Goal: Task Accomplishment & Management: Use online tool/utility

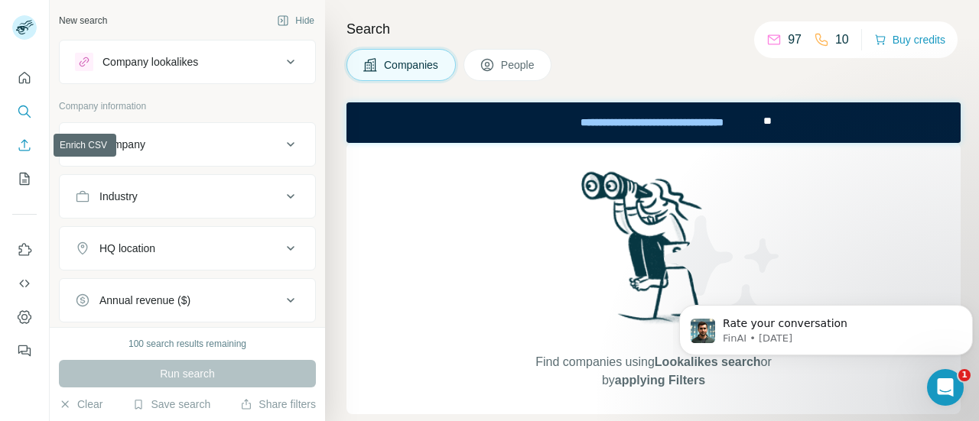
click at [24, 149] on icon "Enrich CSV" at bounding box center [24, 145] width 15 height 15
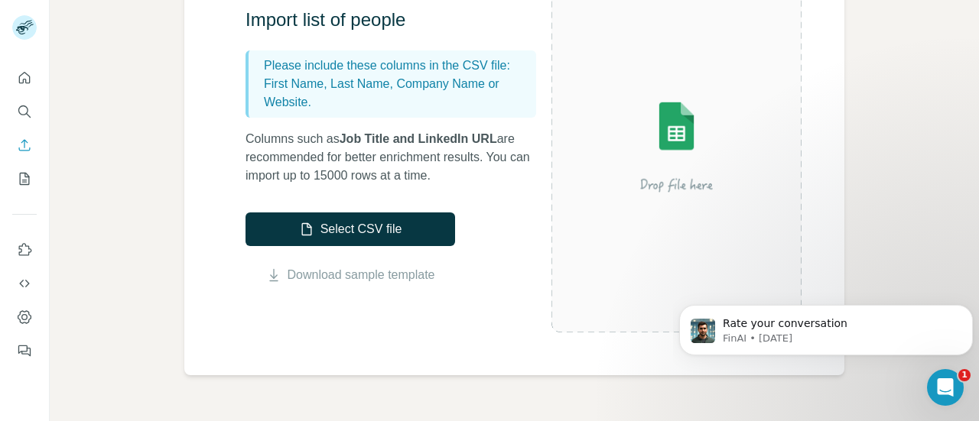
scroll to position [203, 0]
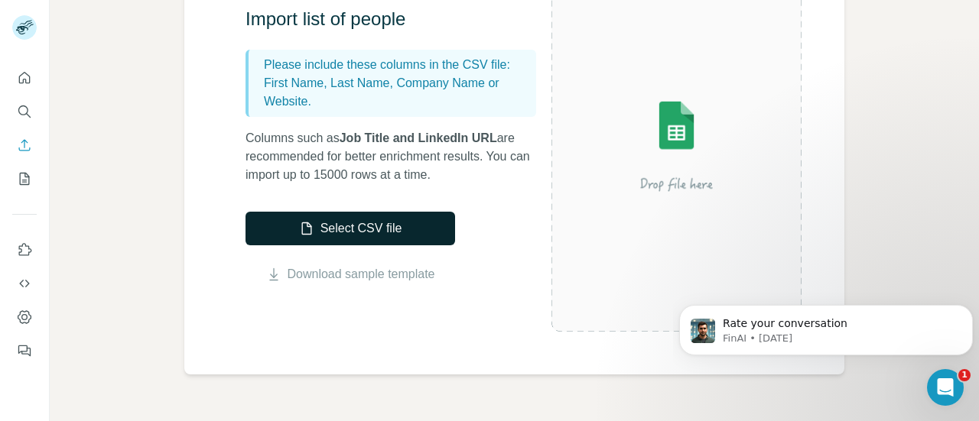
click at [356, 234] on button "Select CSV file" at bounding box center [350, 229] width 210 height 34
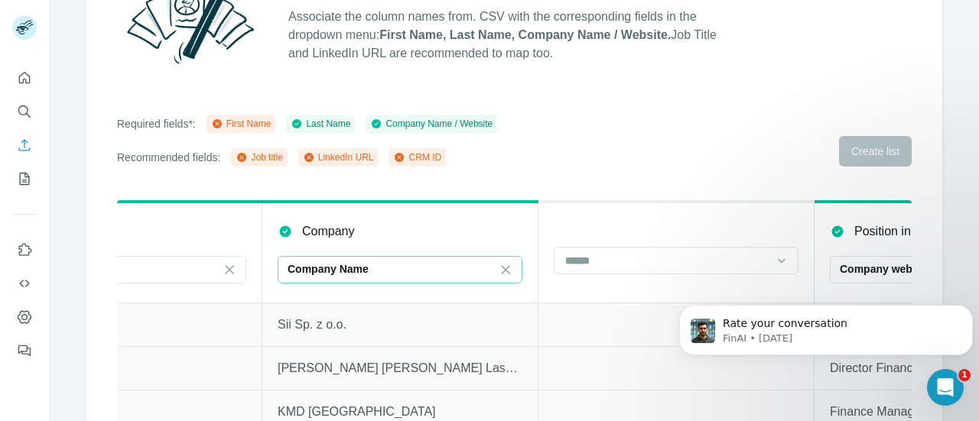
scroll to position [0, 0]
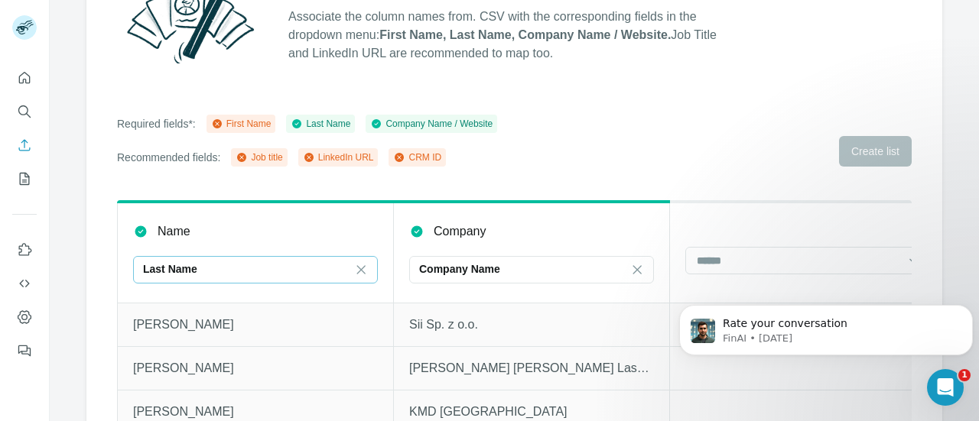
click at [309, 281] on div "Last Name" at bounding box center [246, 270] width 206 height 26
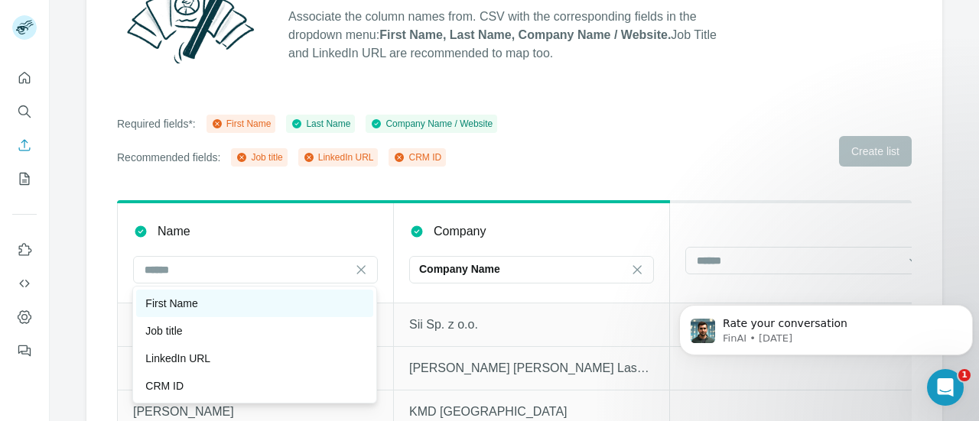
click at [219, 299] on div "First Name" at bounding box center [254, 303] width 219 height 15
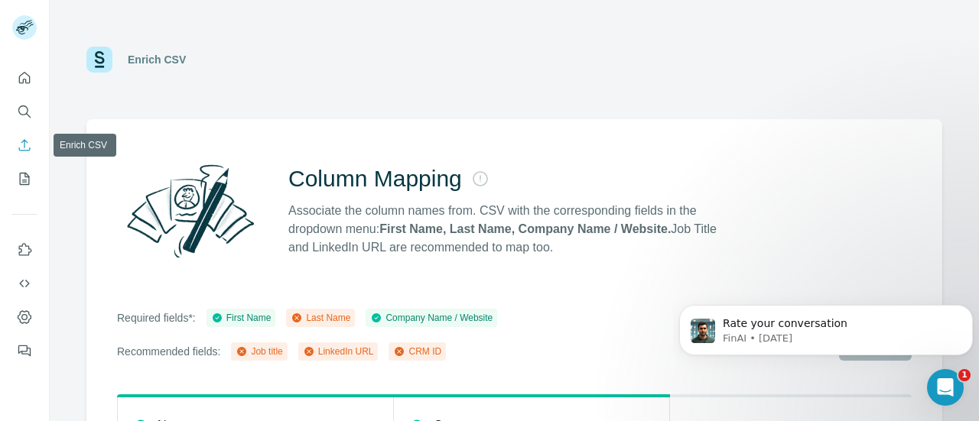
click at [23, 145] on icon "Enrich CSV" at bounding box center [24, 145] width 15 height 15
click at [20, 143] on icon "Enrich CSV" at bounding box center [24, 145] width 15 height 15
click at [24, 177] on icon "My lists" at bounding box center [24, 178] width 15 height 15
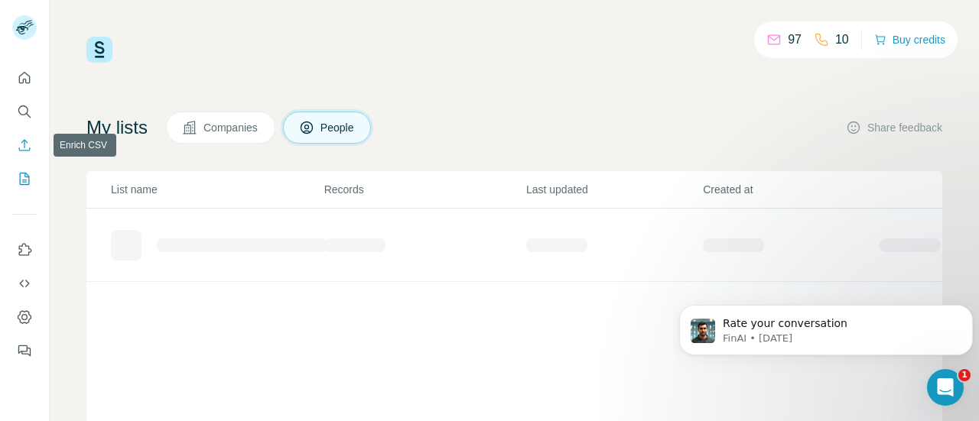
click at [18, 151] on icon "Enrich CSV" at bounding box center [24, 145] width 15 height 15
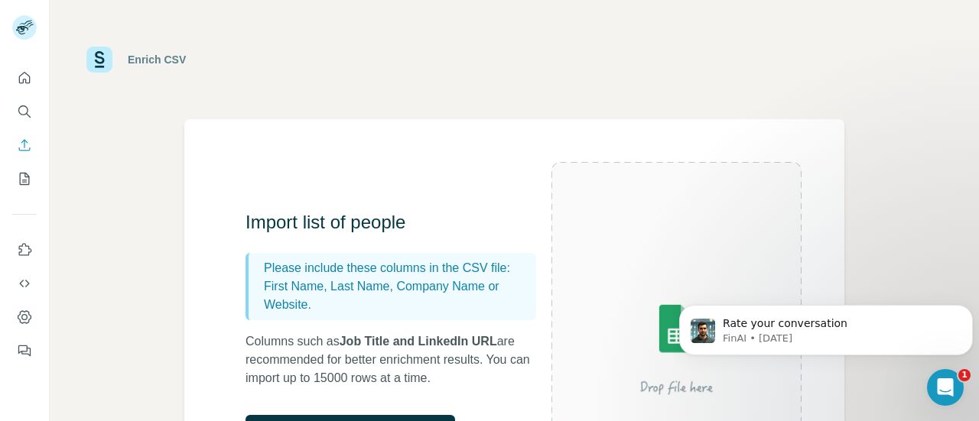
scroll to position [180, 0]
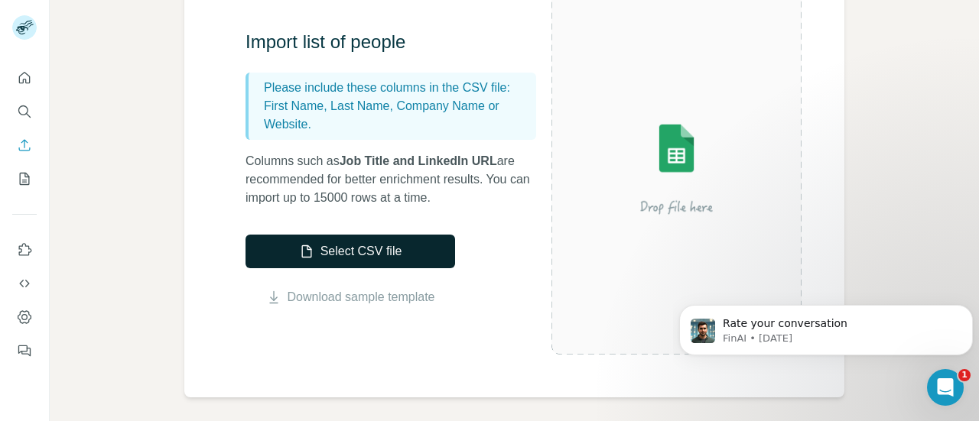
click at [392, 262] on button "Select CSV file" at bounding box center [350, 252] width 210 height 34
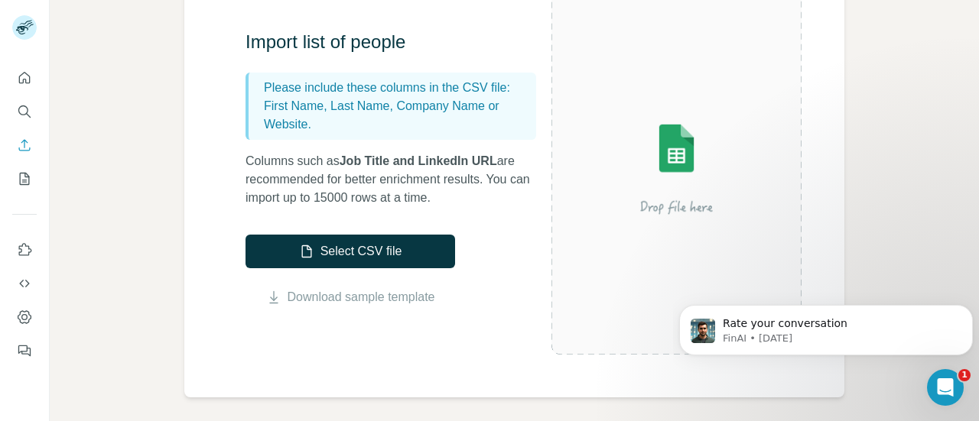
click at [405, 270] on div "Select CSV file Download sample template" at bounding box center [350, 271] width 210 height 72
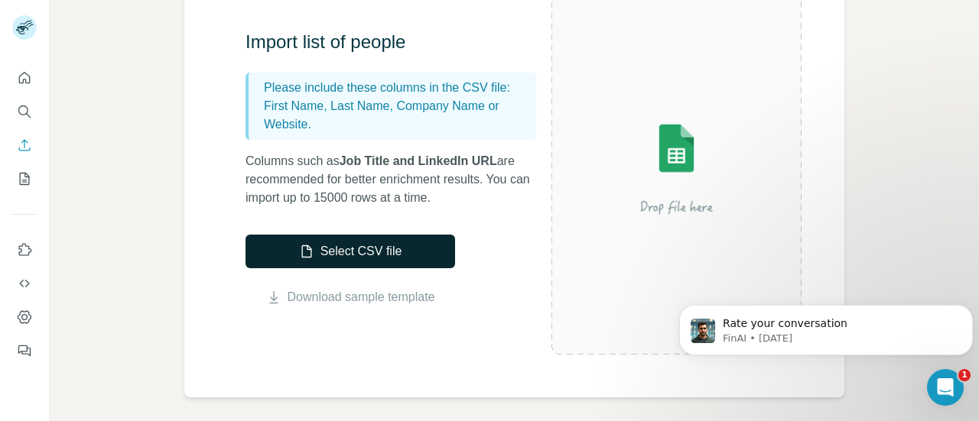
click at [345, 265] on button "Select CSV file" at bounding box center [350, 252] width 210 height 34
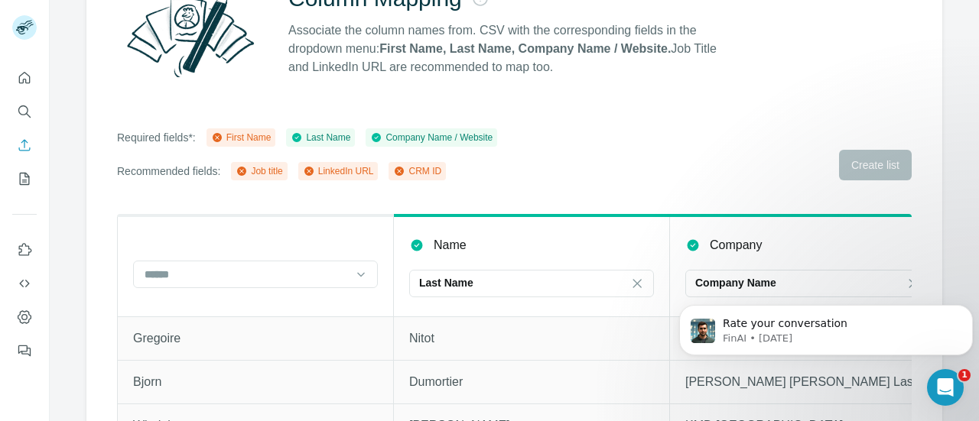
scroll to position [245, 0]
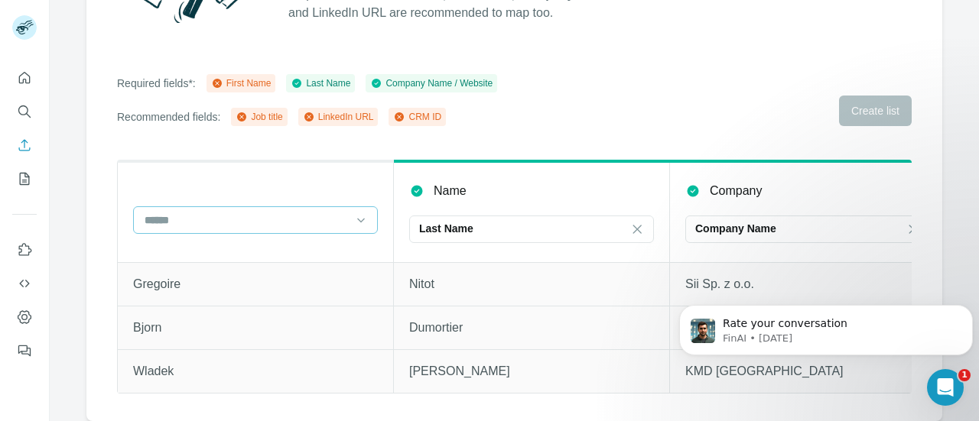
click at [303, 212] on input at bounding box center [246, 220] width 206 height 17
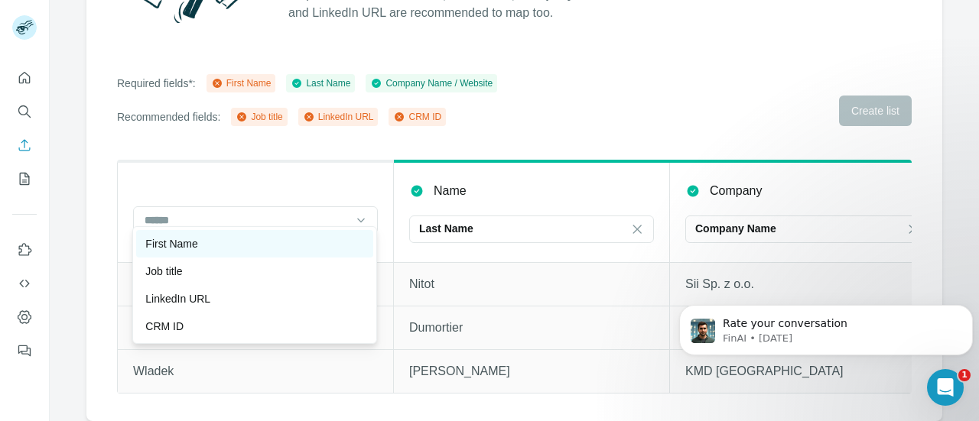
click at [212, 242] on div "First Name" at bounding box center [254, 243] width 219 height 15
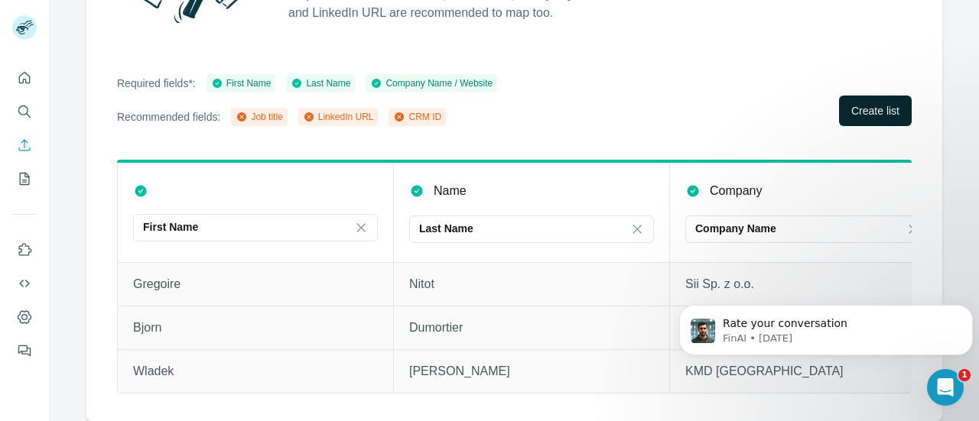
click at [891, 105] on button "Create list" at bounding box center [875, 111] width 73 height 31
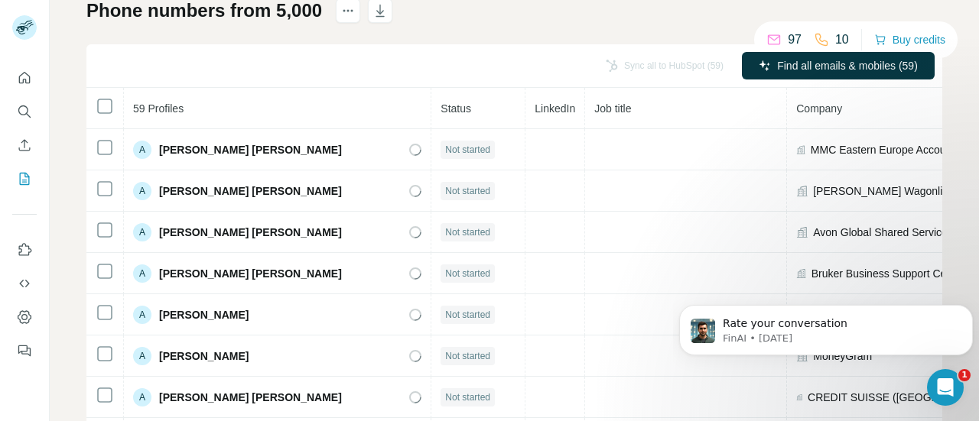
scroll to position [114, 0]
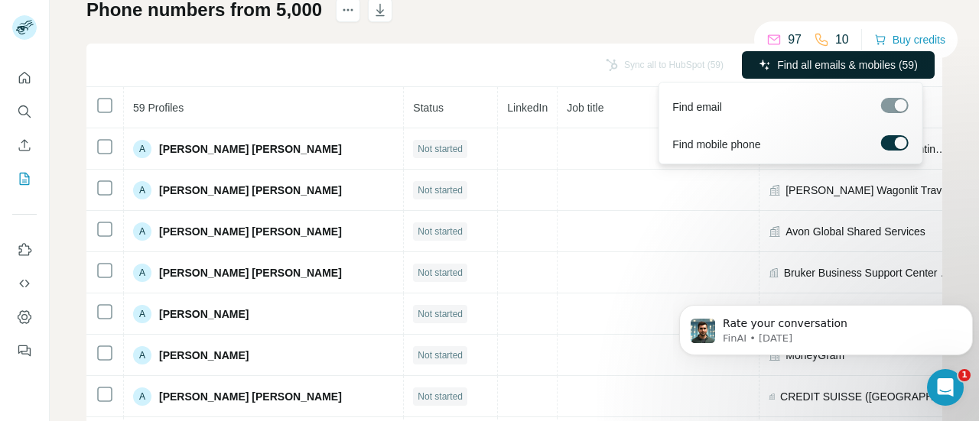
click at [868, 57] on span "Find all emails & mobiles (59)" at bounding box center [847, 64] width 141 height 15
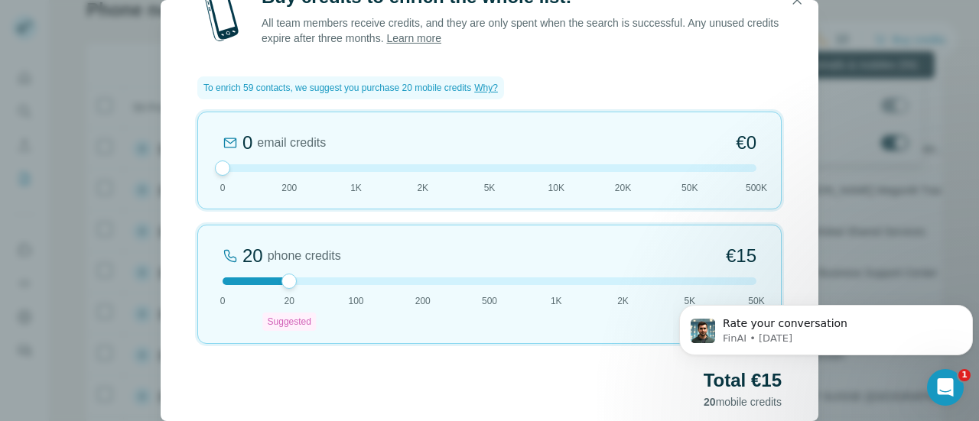
scroll to position [71, 0]
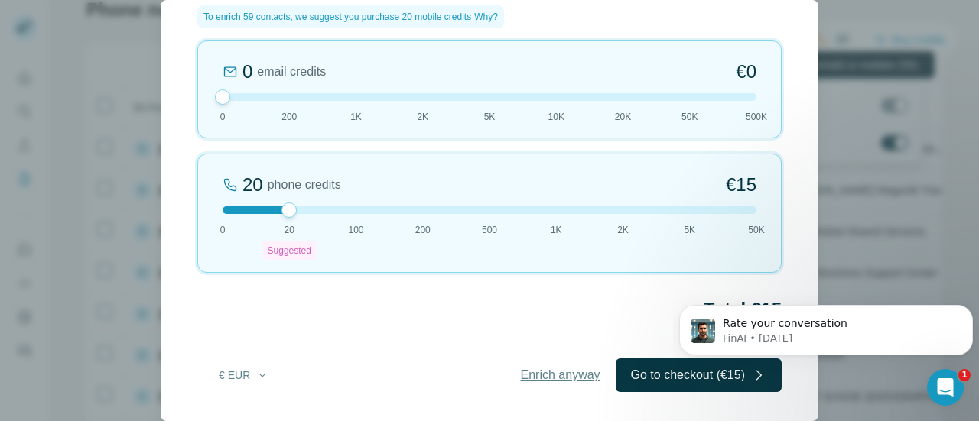
click at [535, 359] on button "Enrich anyway" at bounding box center [560, 376] width 110 height 34
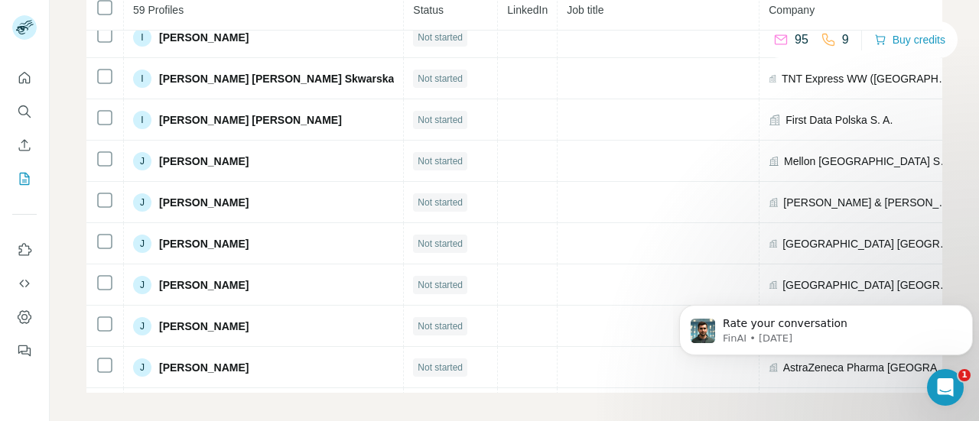
scroll to position [0, 0]
